Goal: Information Seeking & Learning: Find specific fact

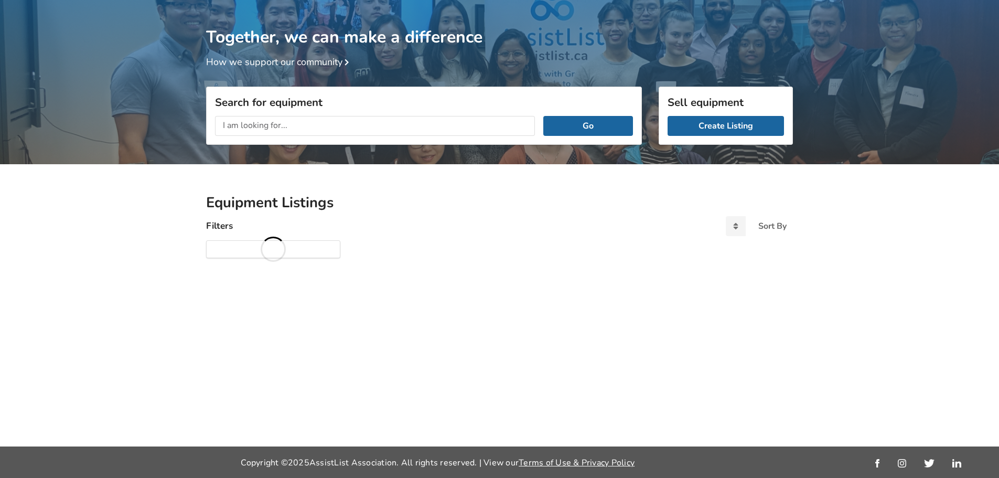
click at [321, 126] on input "text" at bounding box center [375, 126] width 320 height 20
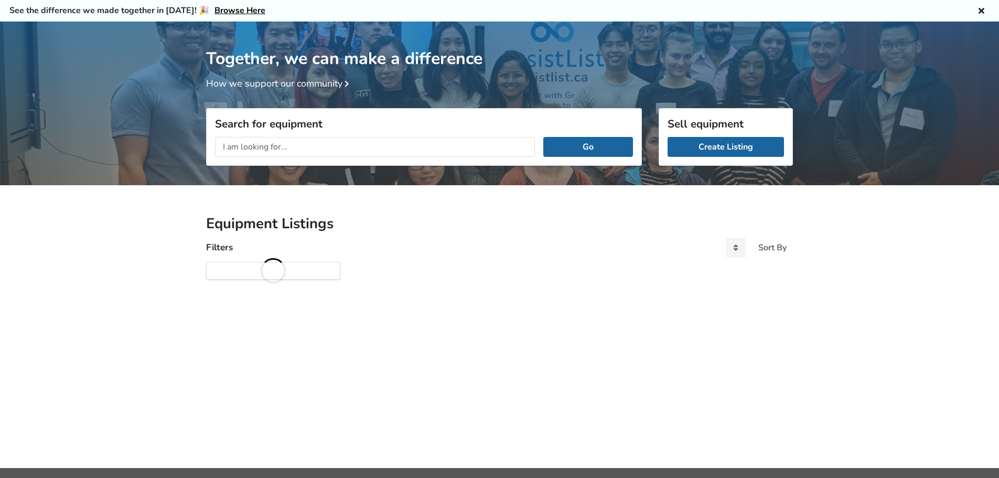
scroll to position [55, 0]
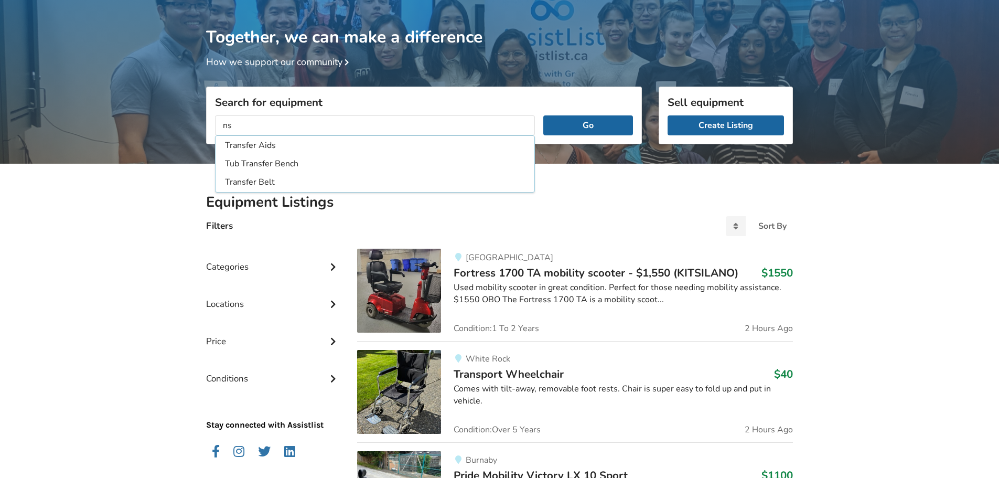
type input "n"
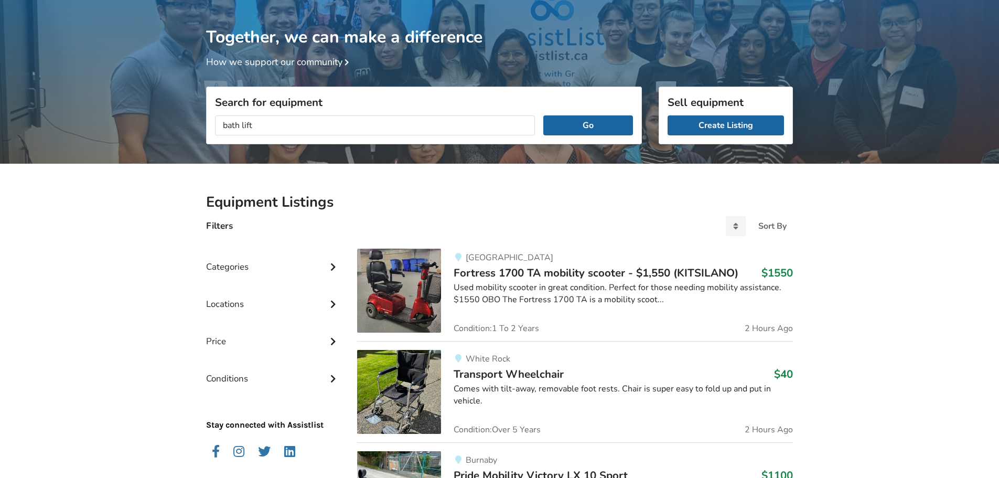
type input "bath lift"
click at [543, 115] on button "Go" at bounding box center [588, 125] width 90 height 20
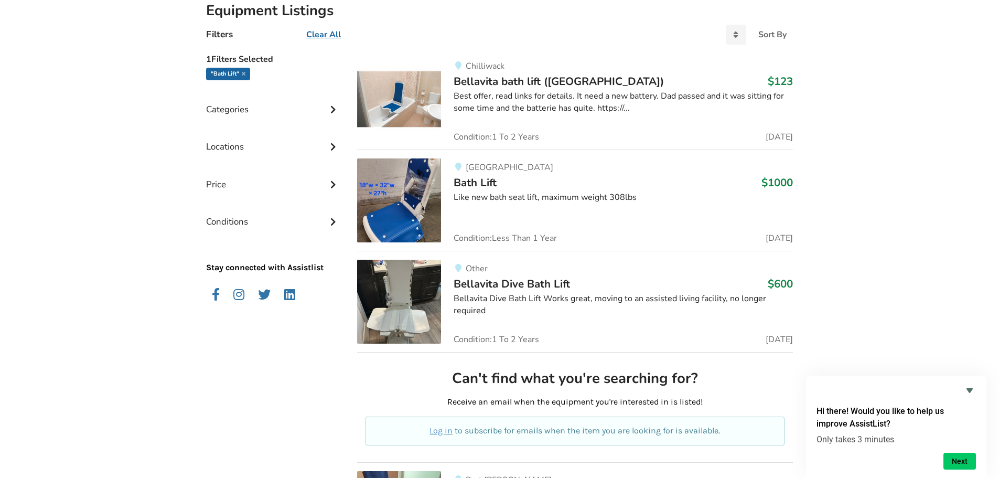
scroll to position [245, 0]
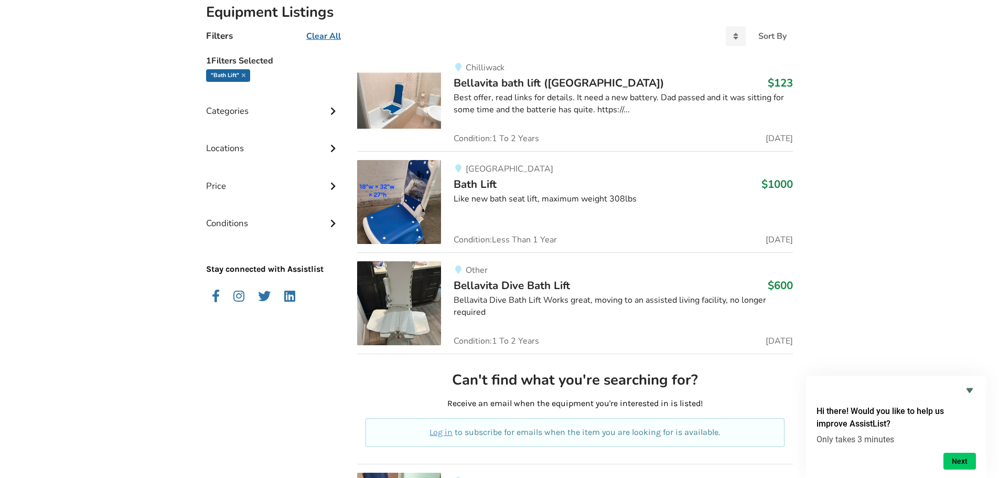
click at [498, 80] on span "Bellavita bath lift ([GEOGRAPHIC_DATA])" at bounding box center [559, 83] width 210 height 15
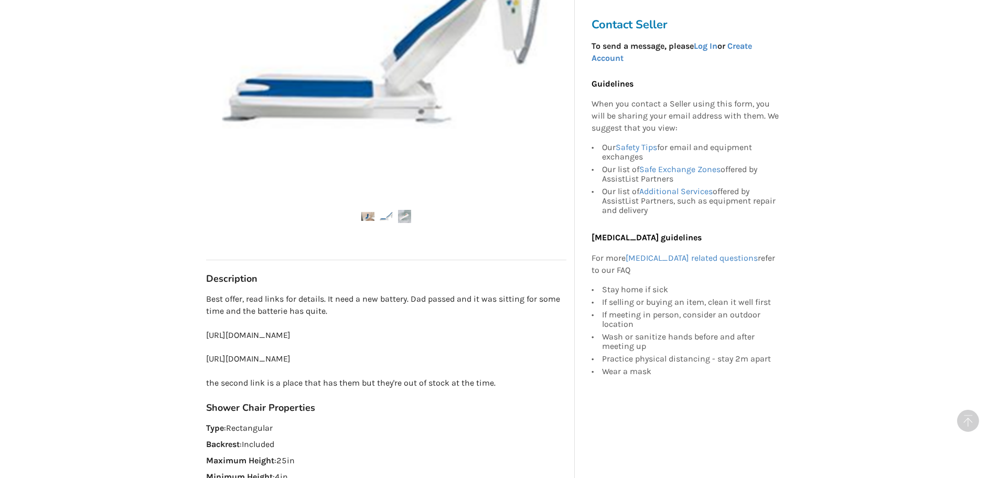
scroll to position [367, 0]
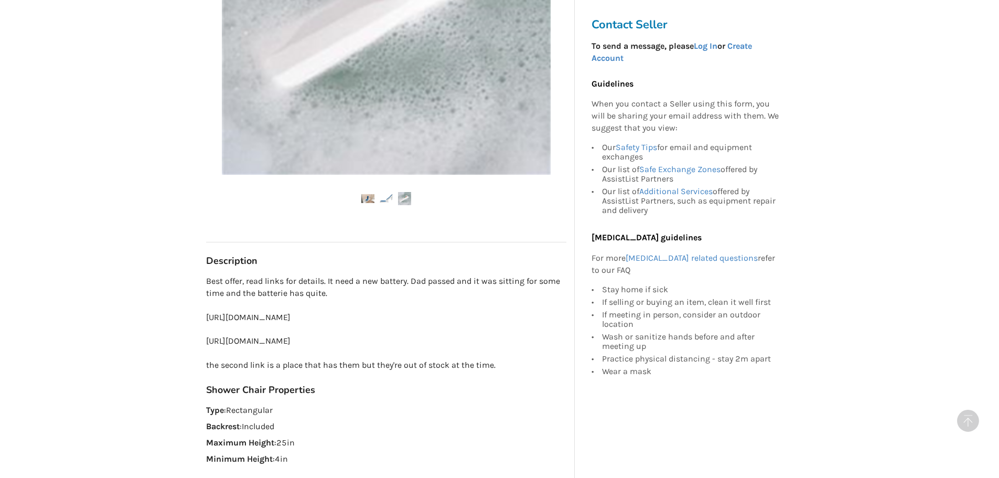
drag, startPoint x: 297, startPoint y: 368, endPoint x: 203, endPoint y: 353, distance: 95.5
click at [203, 353] on div "Chilliwack Last Updated [DATE] Bellavita bath lift ([GEOGRAPHIC_DATA]) $123 Chi…" at bounding box center [386, 146] width 377 height 815
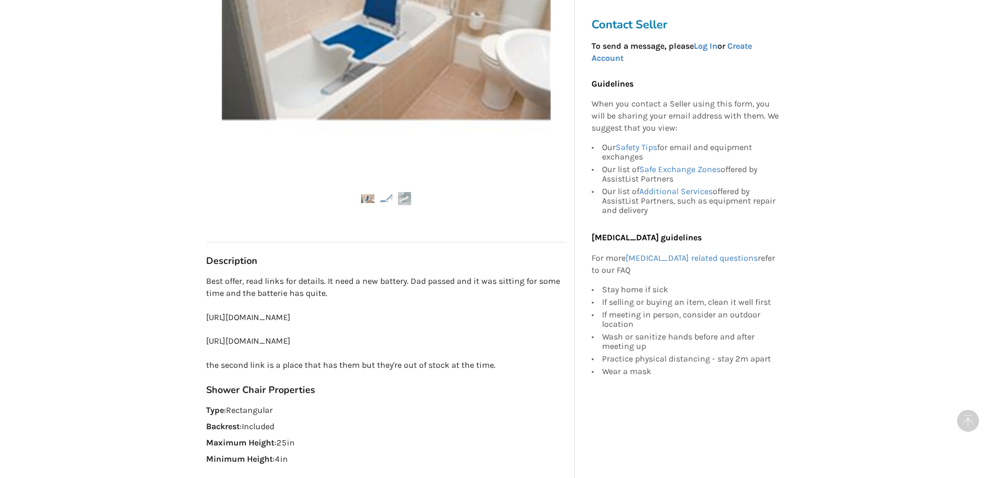
copy p "[URL][DOMAIN_NAME]"
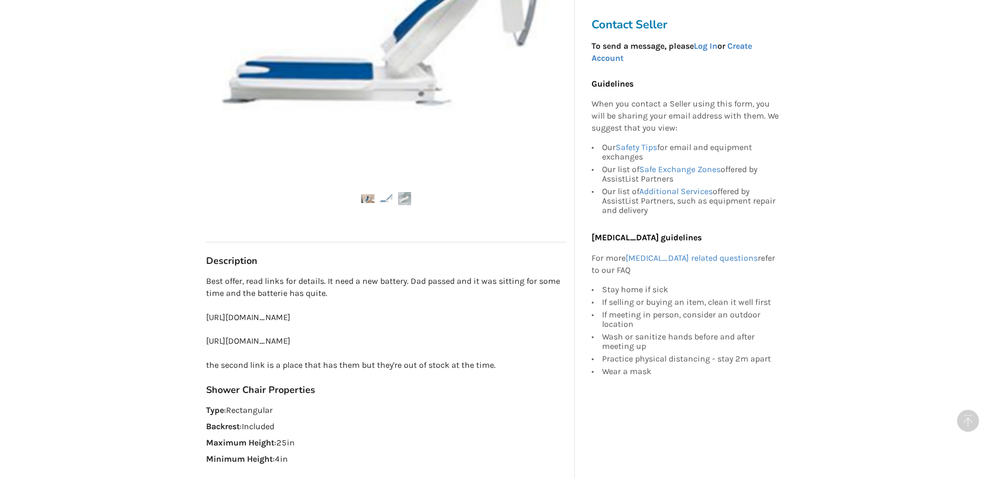
click at [404, 294] on p "Best offer, read links for details. It need a new battery. Dad passed and it wa…" at bounding box center [386, 323] width 360 height 96
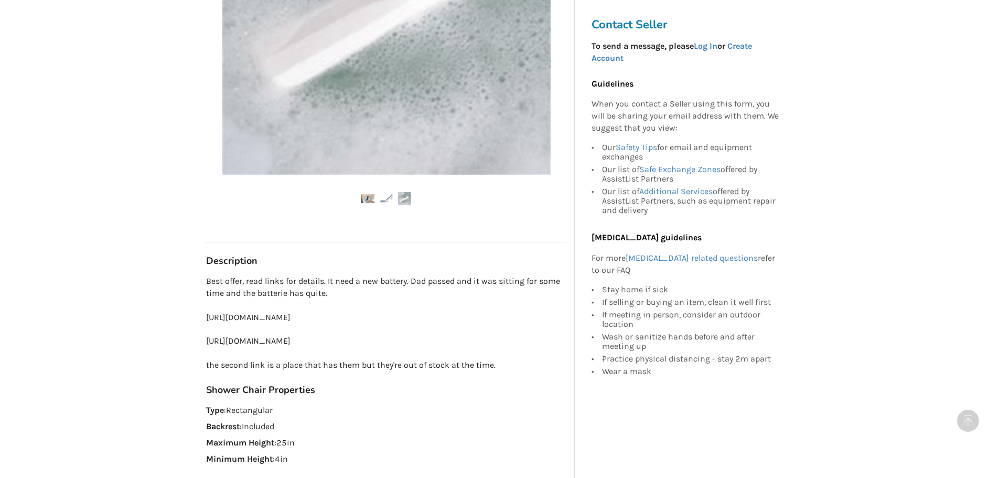
drag, startPoint x: 422, startPoint y: 352, endPoint x: 538, endPoint y: 357, distance: 115.9
click at [538, 357] on p "Best offer, read links for details. It need a new battery. Dad passed and it wa…" at bounding box center [386, 323] width 360 height 96
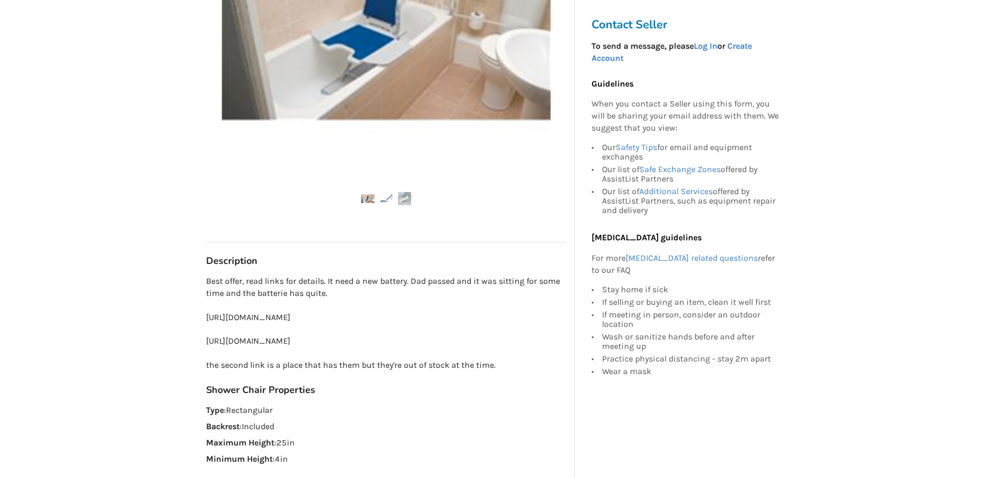
scroll to position [105, 0]
